Goal: Task Accomplishment & Management: Manage account settings

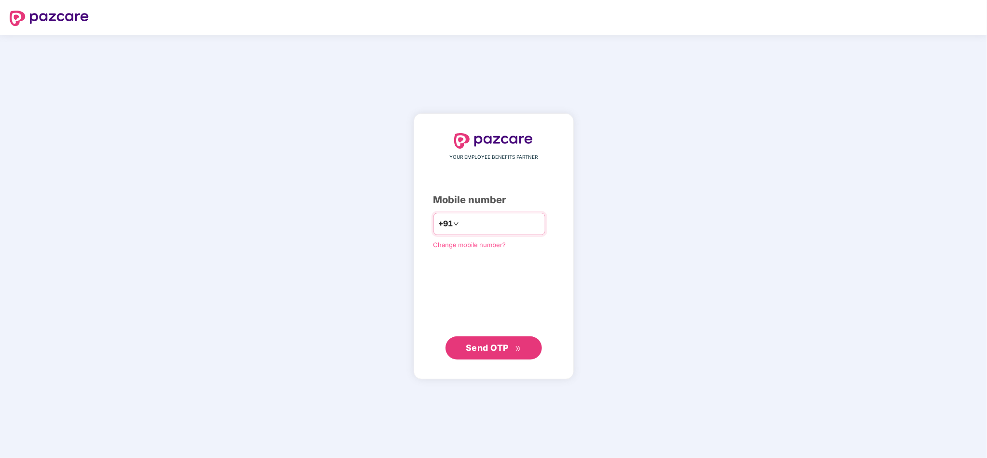
click at [479, 226] on input "number" at bounding box center [500, 223] width 79 height 15
type input "**********"
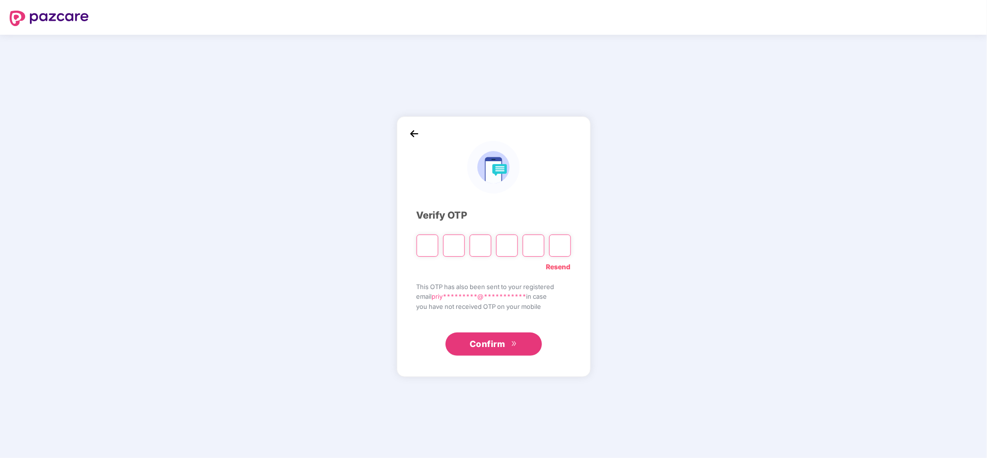
type input "*"
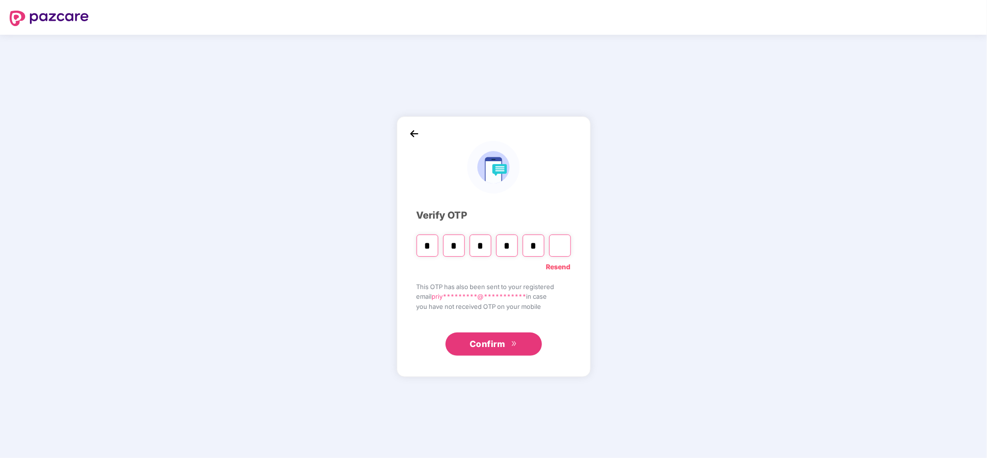
type input "*"
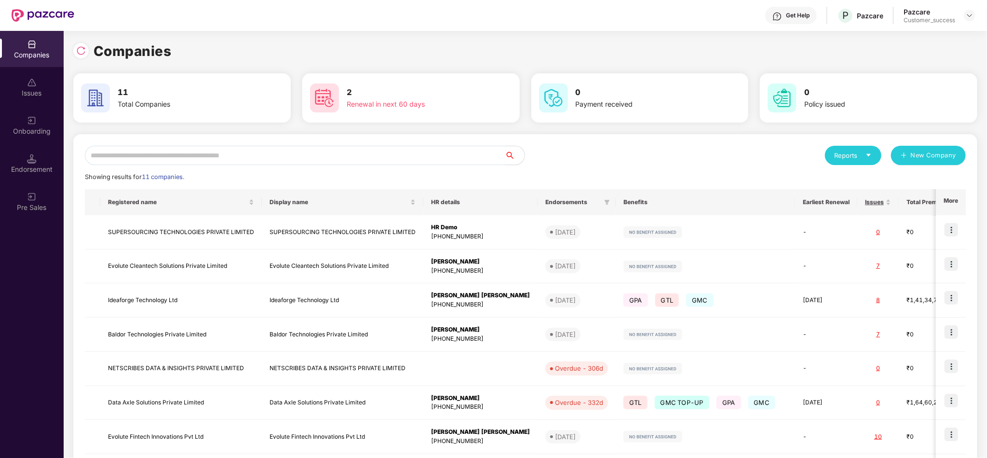
click at [341, 150] on input "text" at bounding box center [295, 155] width 421 height 19
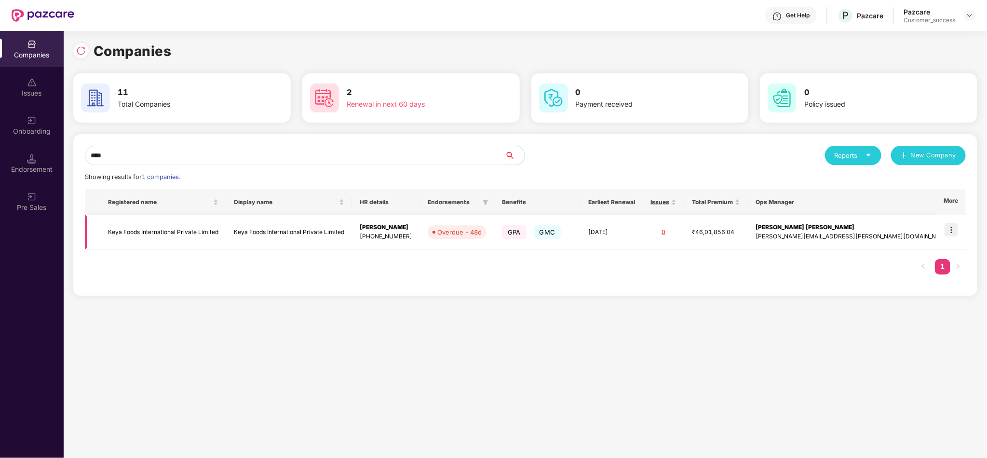
type input "****"
click at [954, 231] on img at bounding box center [952, 230] width 14 height 14
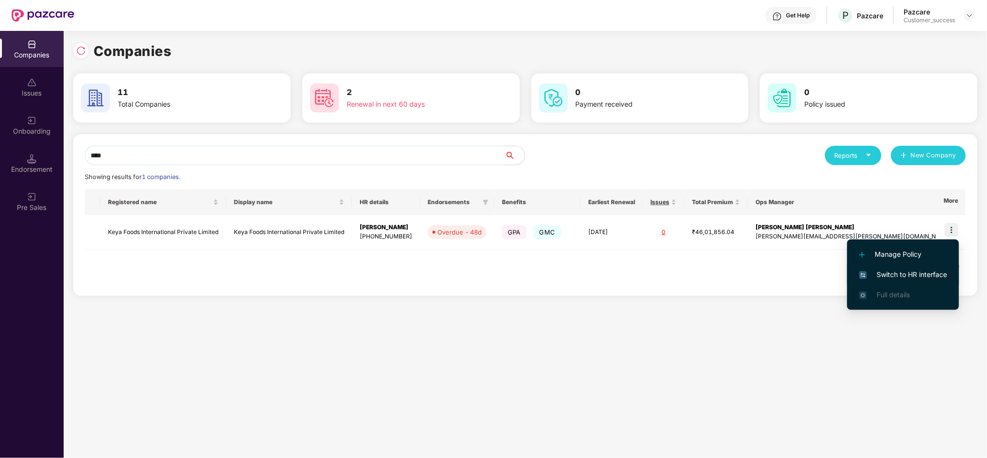
click at [925, 272] on span "Switch to HR interface" at bounding box center [903, 274] width 88 height 11
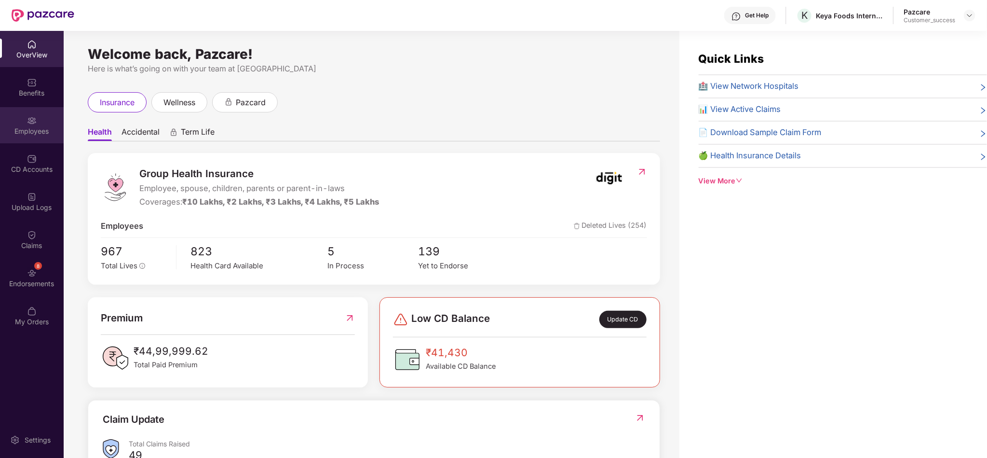
click at [30, 128] on div "Employees" at bounding box center [32, 131] width 64 height 10
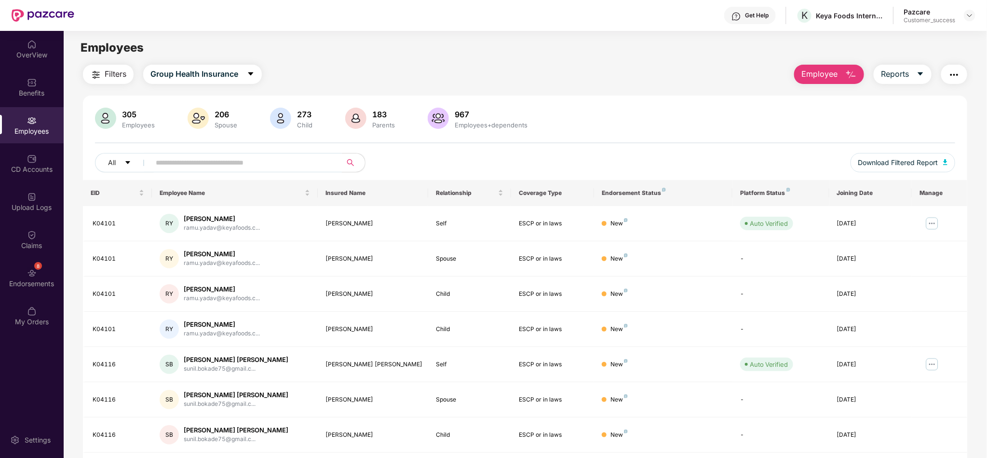
click at [236, 158] on input "text" at bounding box center [242, 162] width 173 height 14
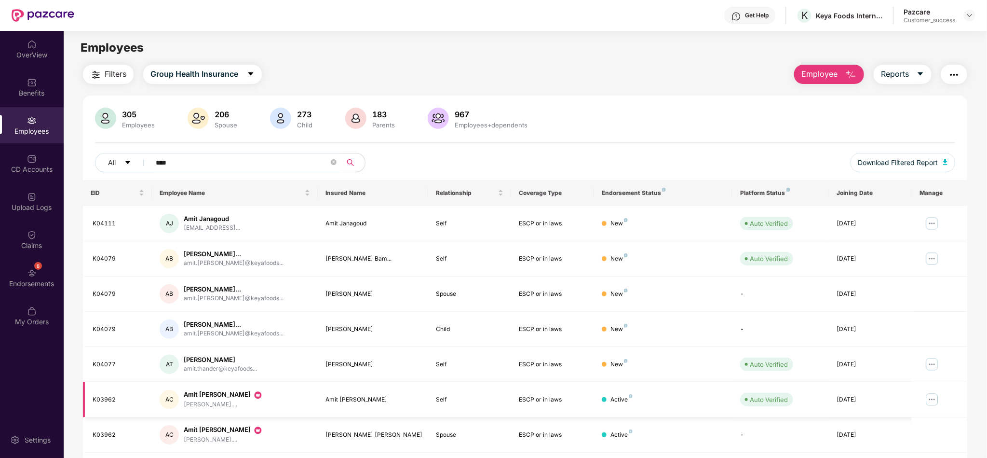
type input "****"
click at [931, 399] on img at bounding box center [932, 399] width 15 height 15
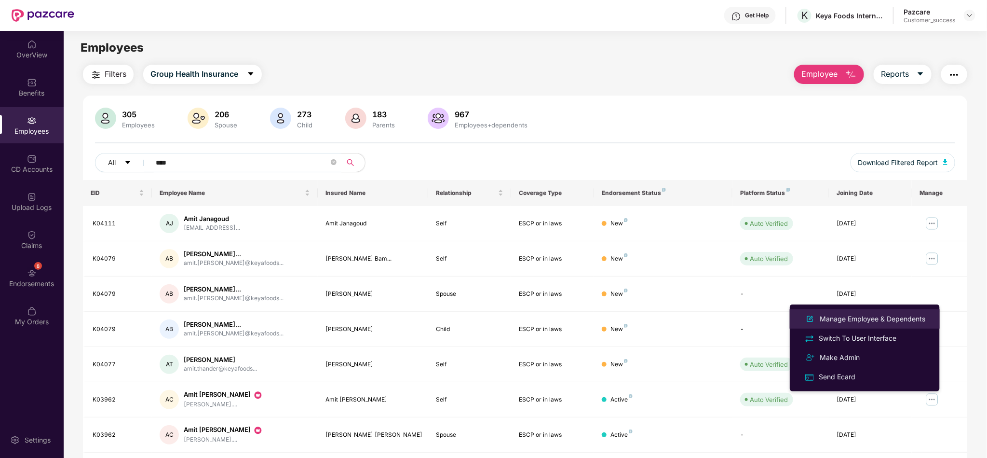
click at [913, 319] on div "Manage Employee & Dependents" at bounding box center [872, 318] width 109 height 11
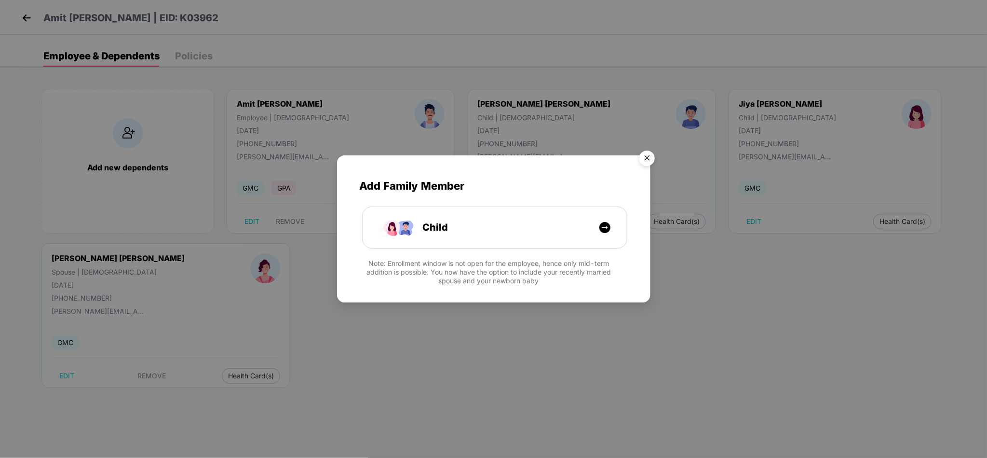
click at [643, 160] on img "Close" at bounding box center [647, 159] width 27 height 27
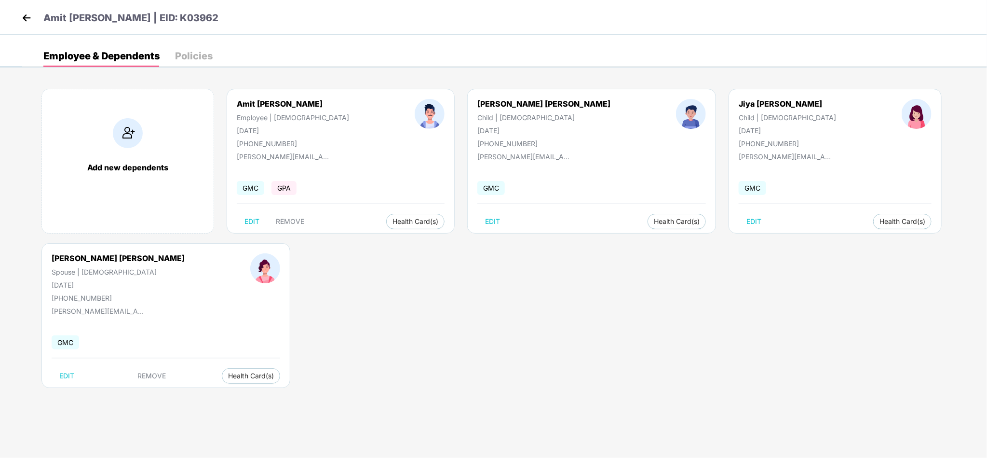
click at [259, 139] on div "+919032138094" at bounding box center [293, 143] width 112 height 8
copy div "919032138094"
